Goal: Navigation & Orientation: Go to known website

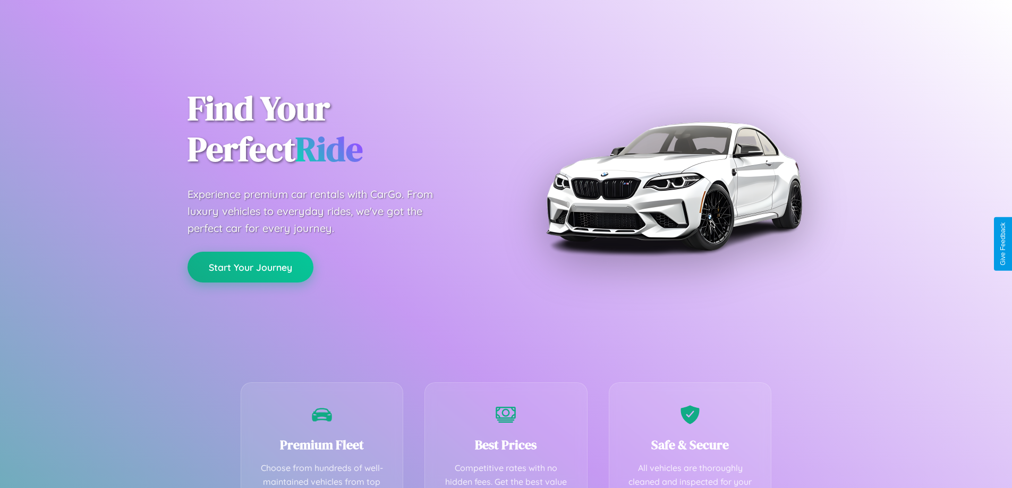
click at [250, 268] on button "Start Your Journey" at bounding box center [250, 267] width 126 height 31
click at [250, 267] on button "Start Your Journey" at bounding box center [250, 267] width 126 height 31
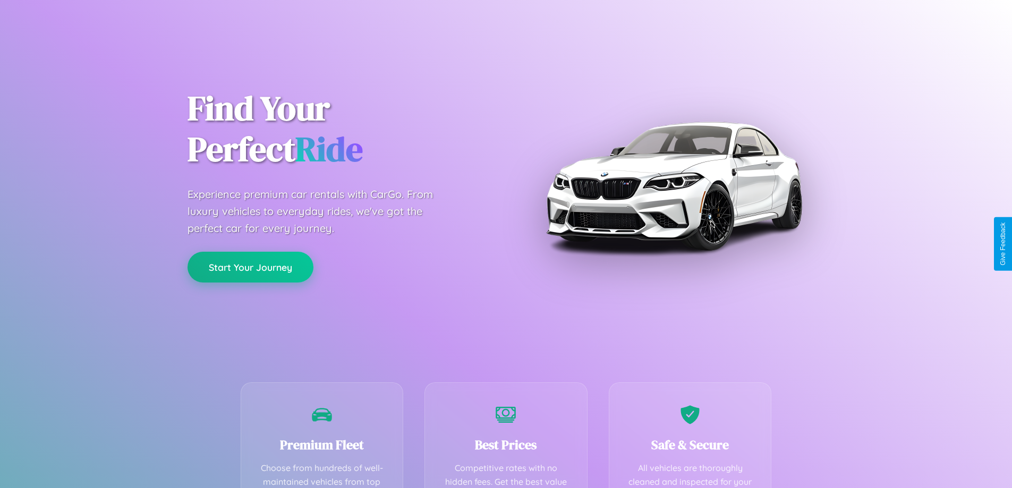
click at [250, 267] on button "Start Your Journey" at bounding box center [250, 267] width 126 height 31
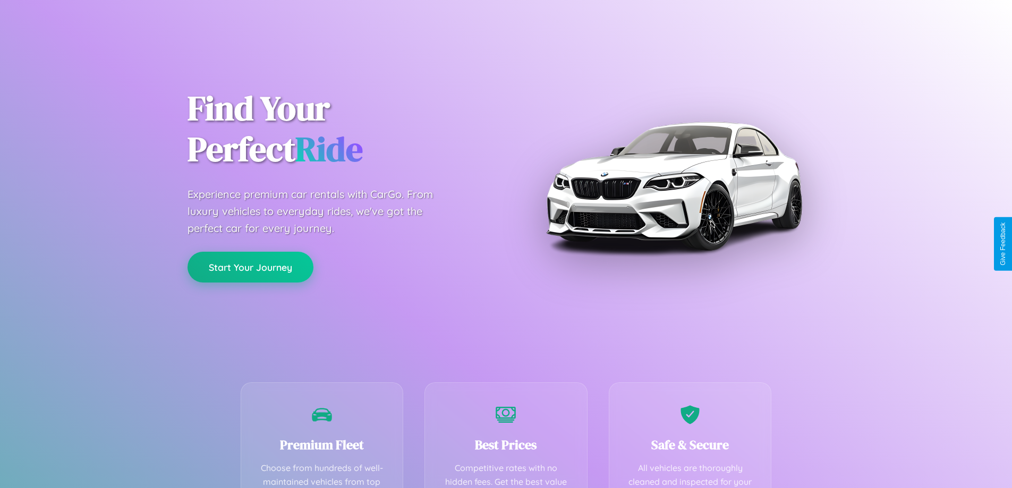
click at [250, 267] on button "Start Your Journey" at bounding box center [250, 267] width 126 height 31
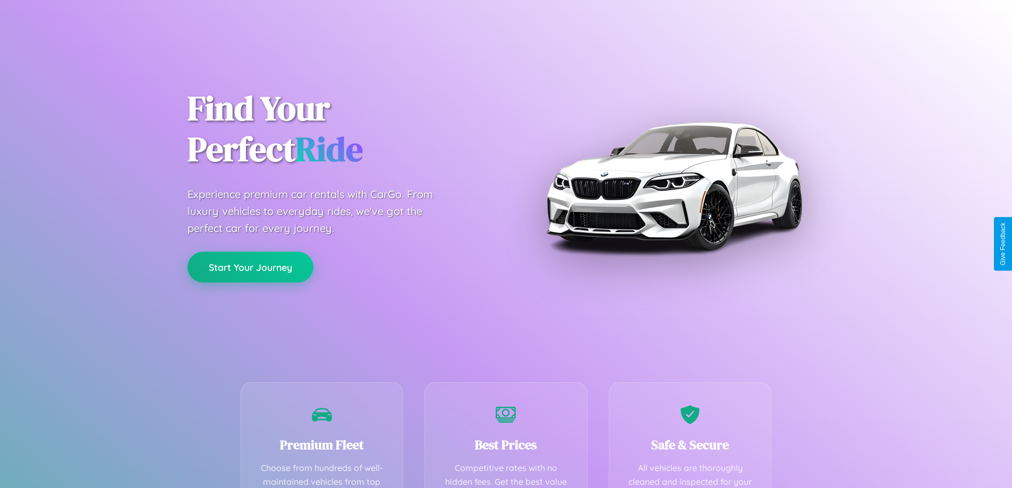
click at [250, 267] on button "Start Your Journey" at bounding box center [250, 267] width 126 height 31
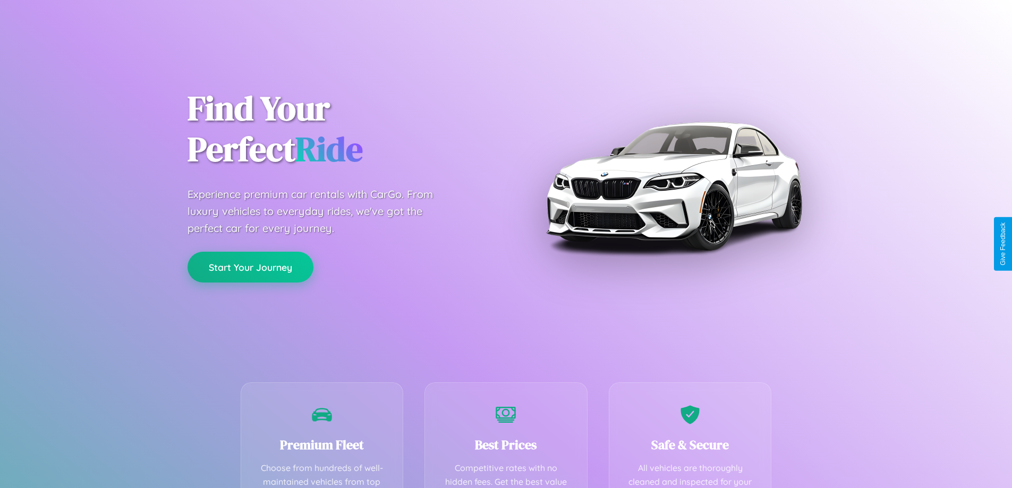
click at [250, 267] on button "Start Your Journey" at bounding box center [250, 267] width 126 height 31
